Goal: Information Seeking & Learning: Learn about a topic

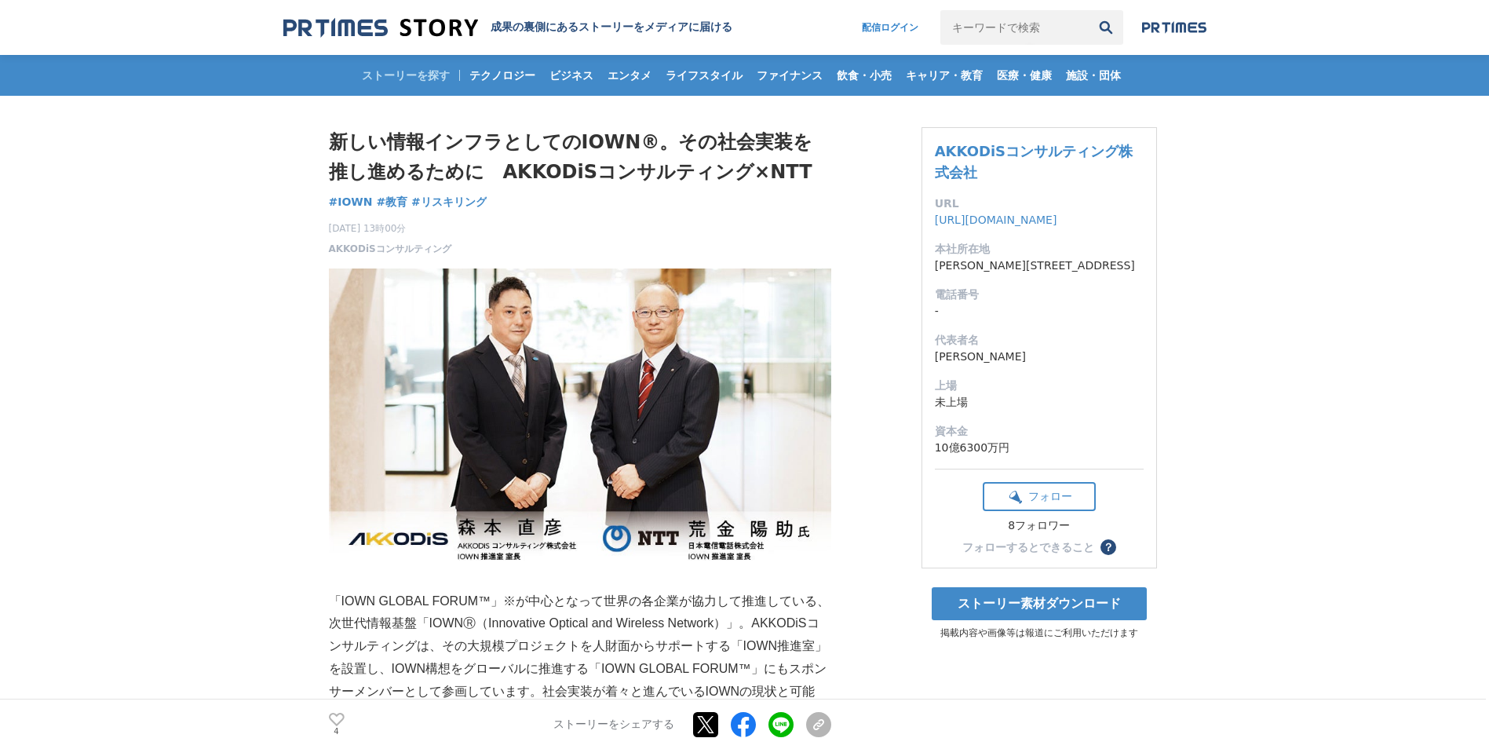
click at [439, 26] on img at bounding box center [380, 27] width 195 height 21
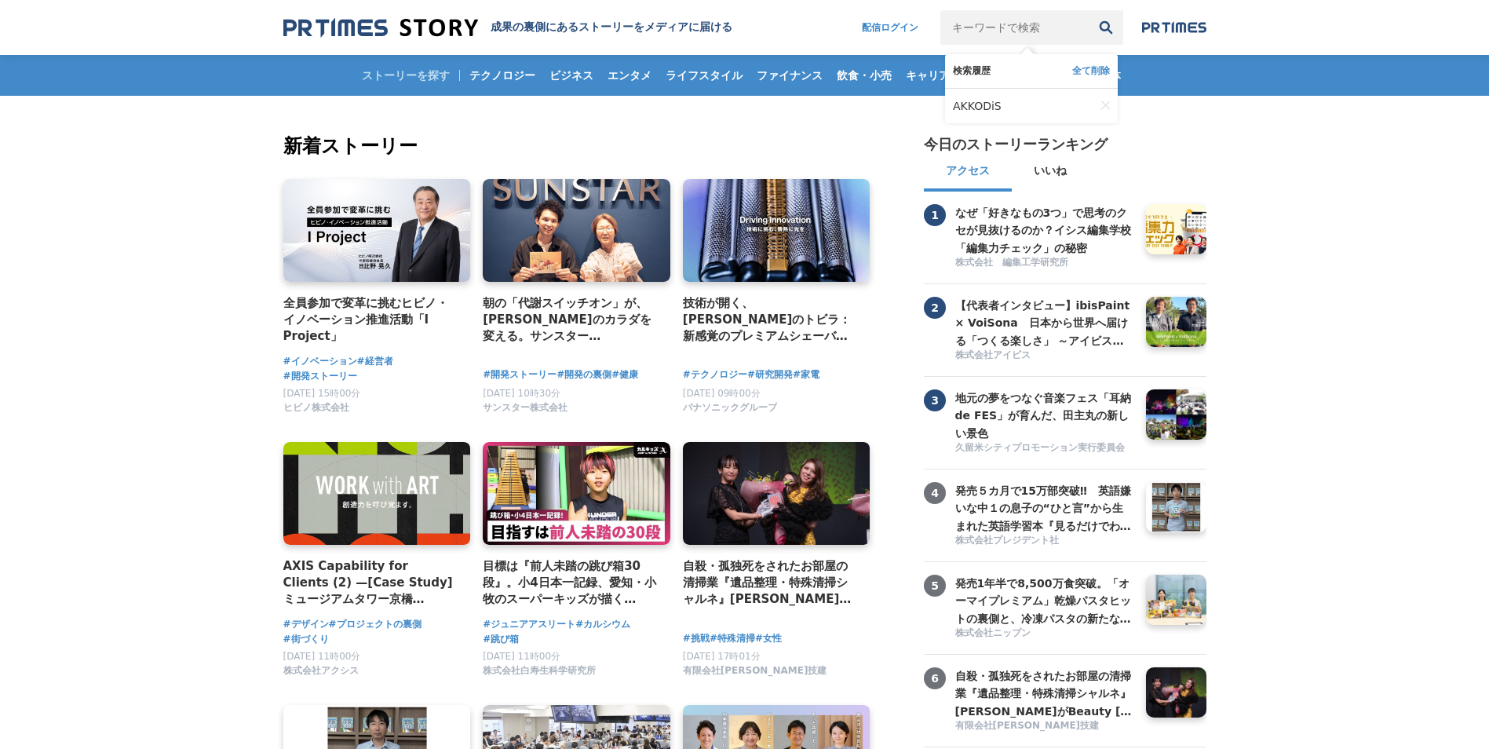
click at [957, 27] on input "キーワードで検索" at bounding box center [1014, 27] width 148 height 35
click at [1016, 114] on link "AKKODiS" at bounding box center [1024, 106] width 142 height 35
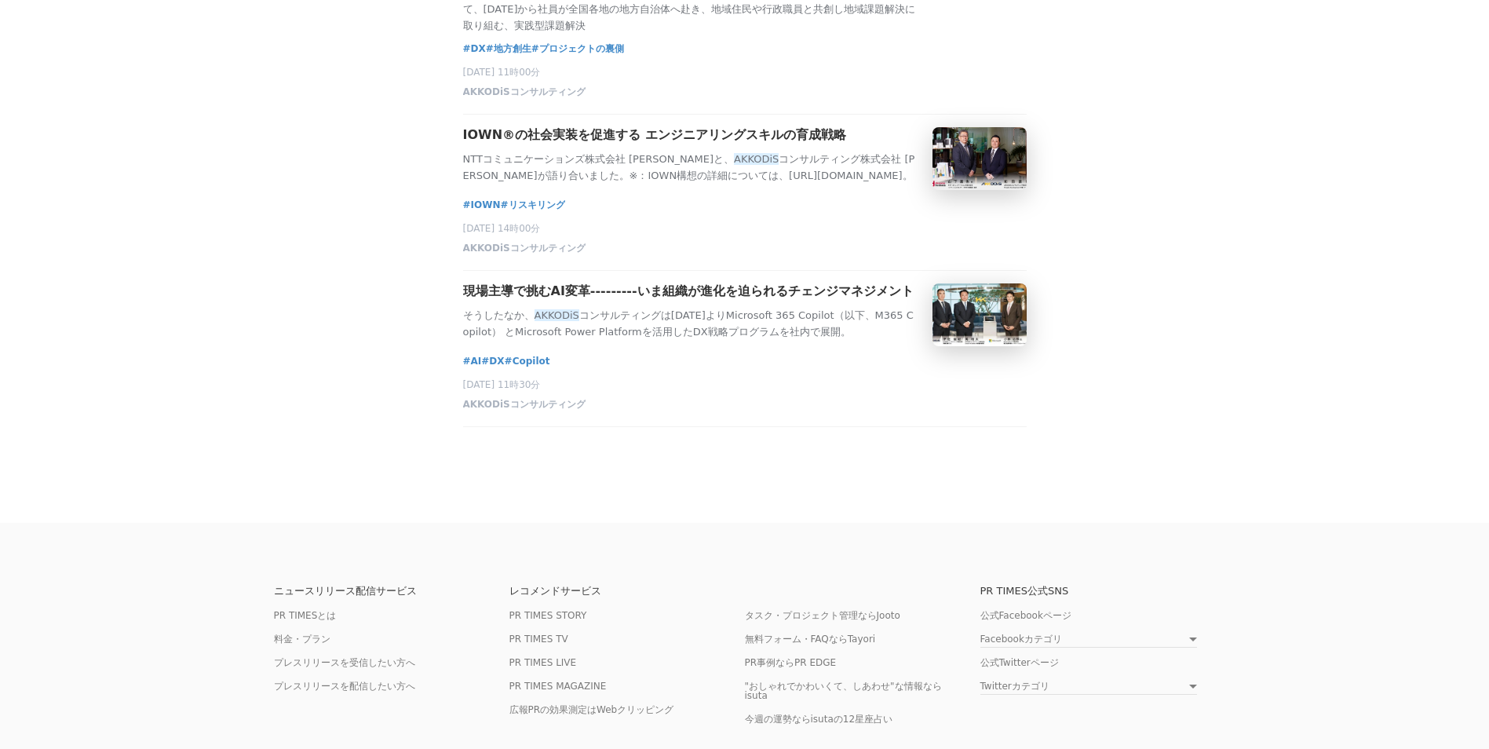
scroll to position [679, 0]
